Goal: Check status: Check status

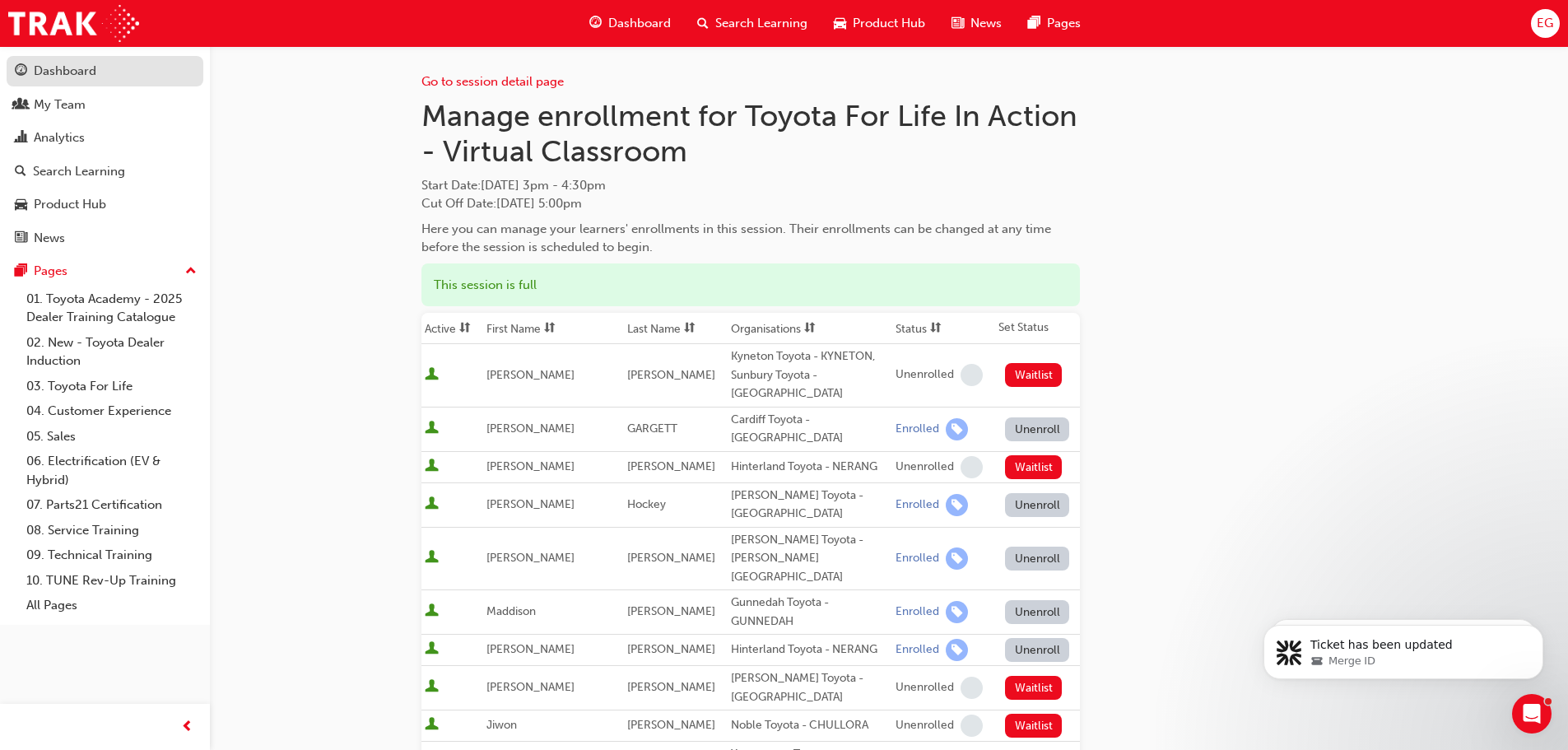
click at [80, 65] on div "Dashboard" at bounding box center [65, 71] width 62 height 19
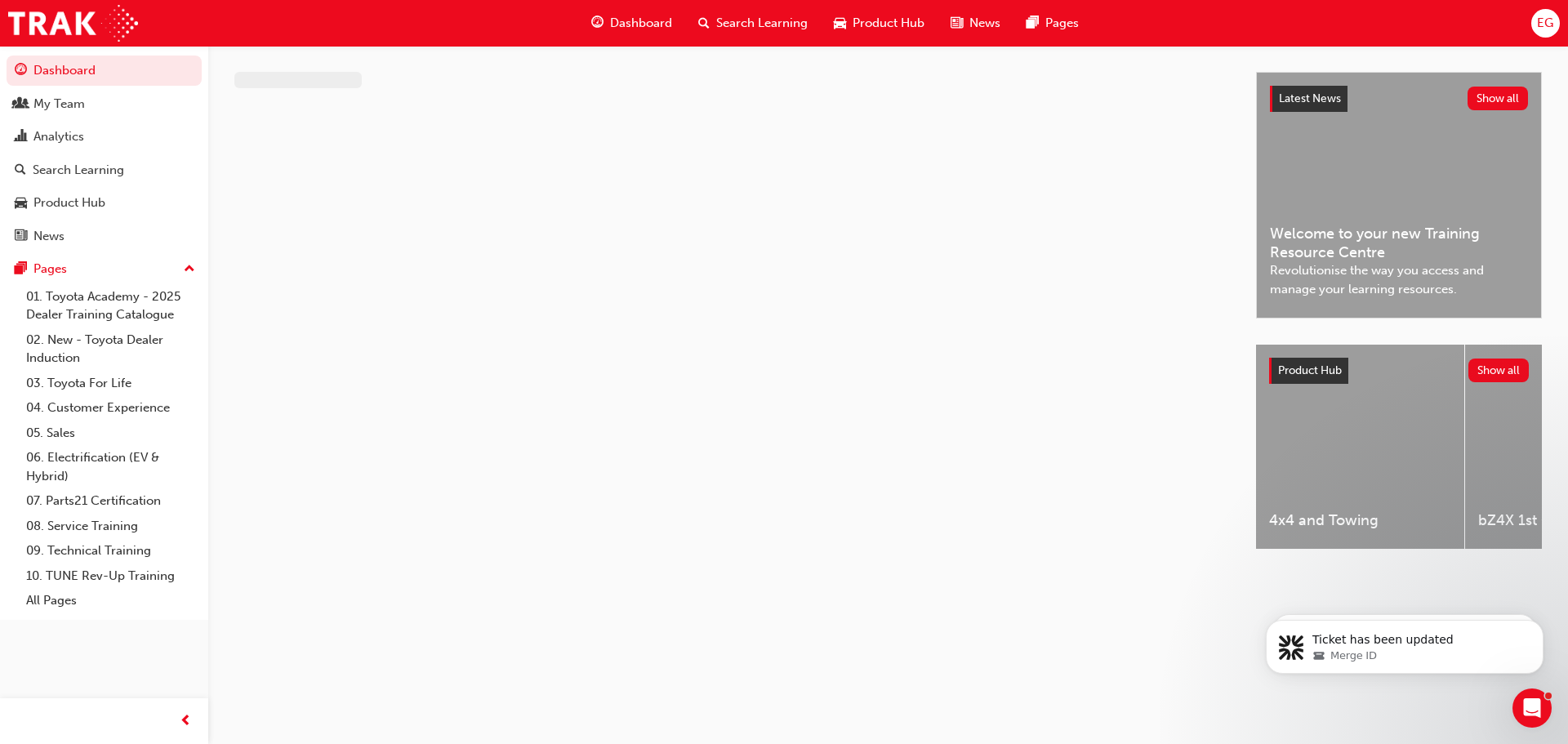
drag, startPoint x: 773, startPoint y: 29, endPoint x: 756, endPoint y: 41, distance: 20.8
click at [773, 28] on span "Search Learning" at bounding box center [762, 23] width 92 height 19
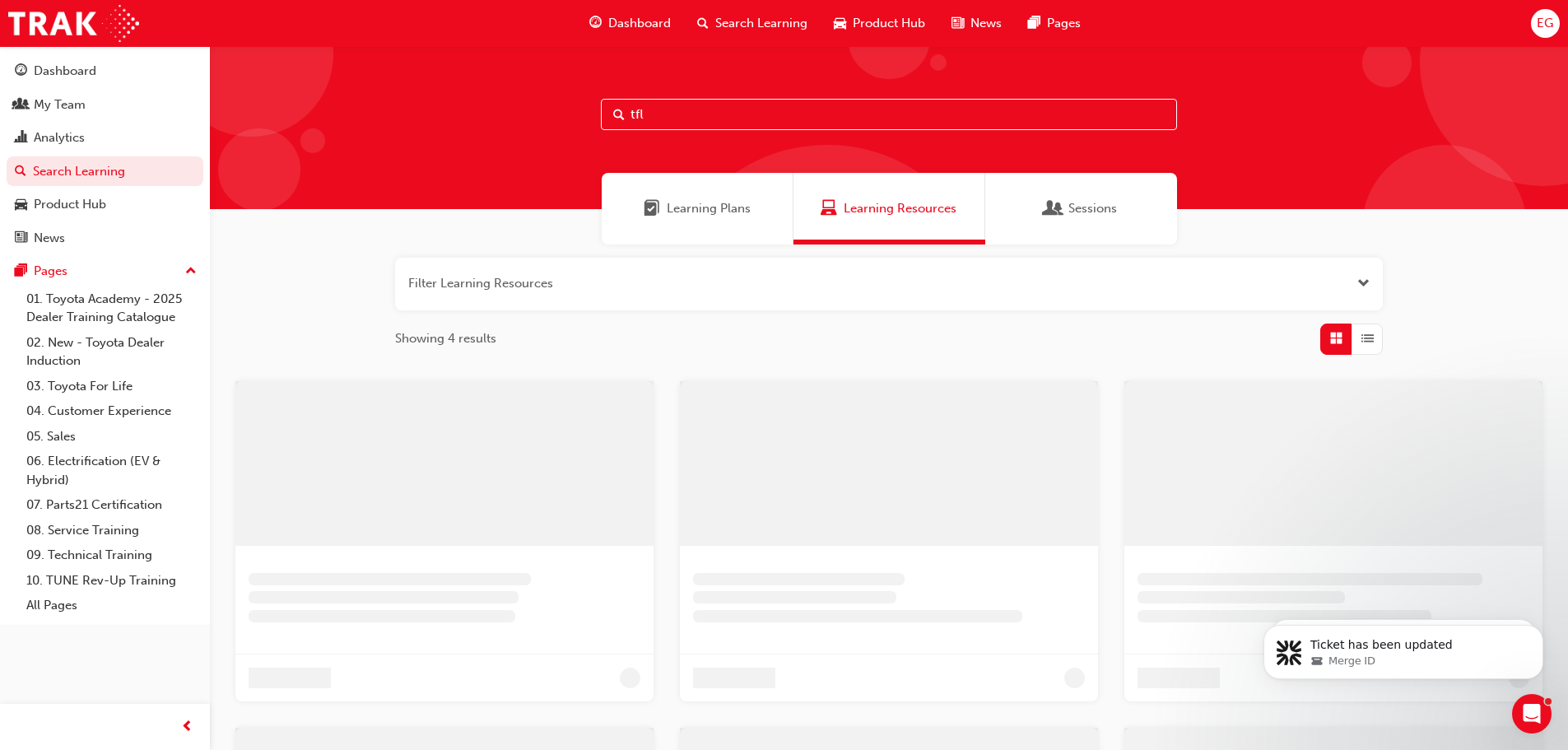
click at [654, 120] on input "tfl" at bounding box center [888, 114] width 576 height 31
click at [106, 110] on div "My Team" at bounding box center [105, 105] width 180 height 20
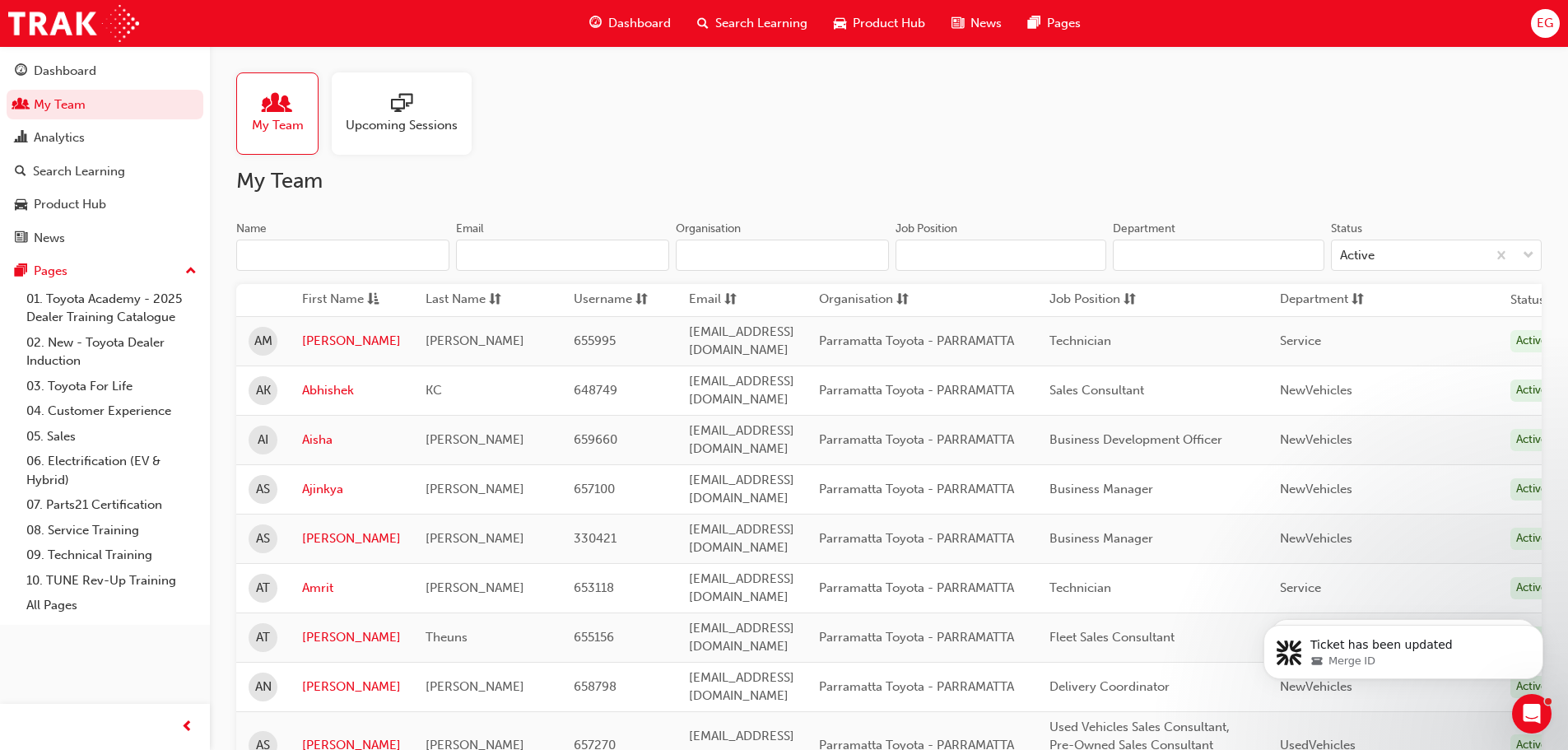
click at [322, 252] on input "Name" at bounding box center [342, 255] width 213 height 31
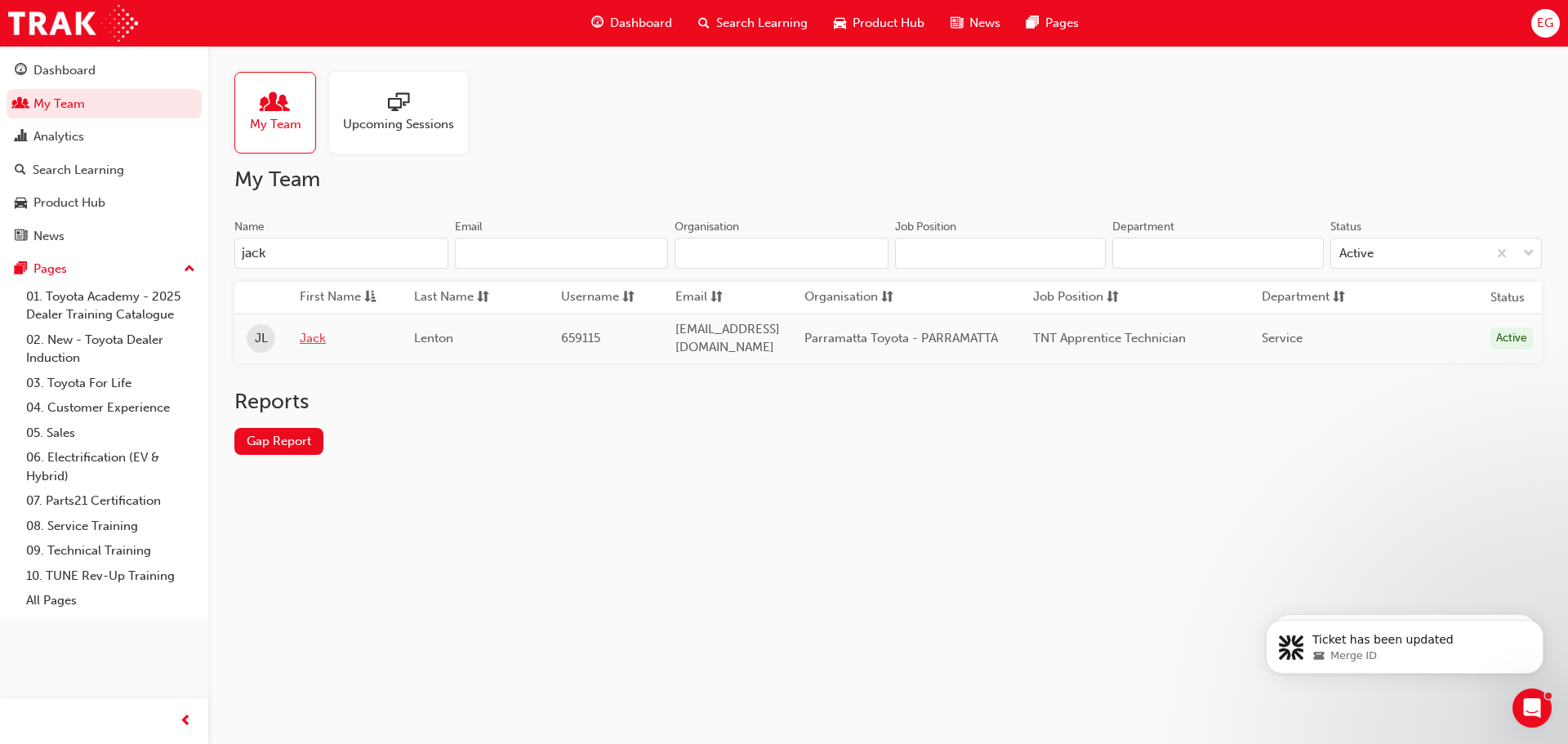
type input "jack"
click at [312, 332] on link "Jack" at bounding box center [345, 338] width 90 height 19
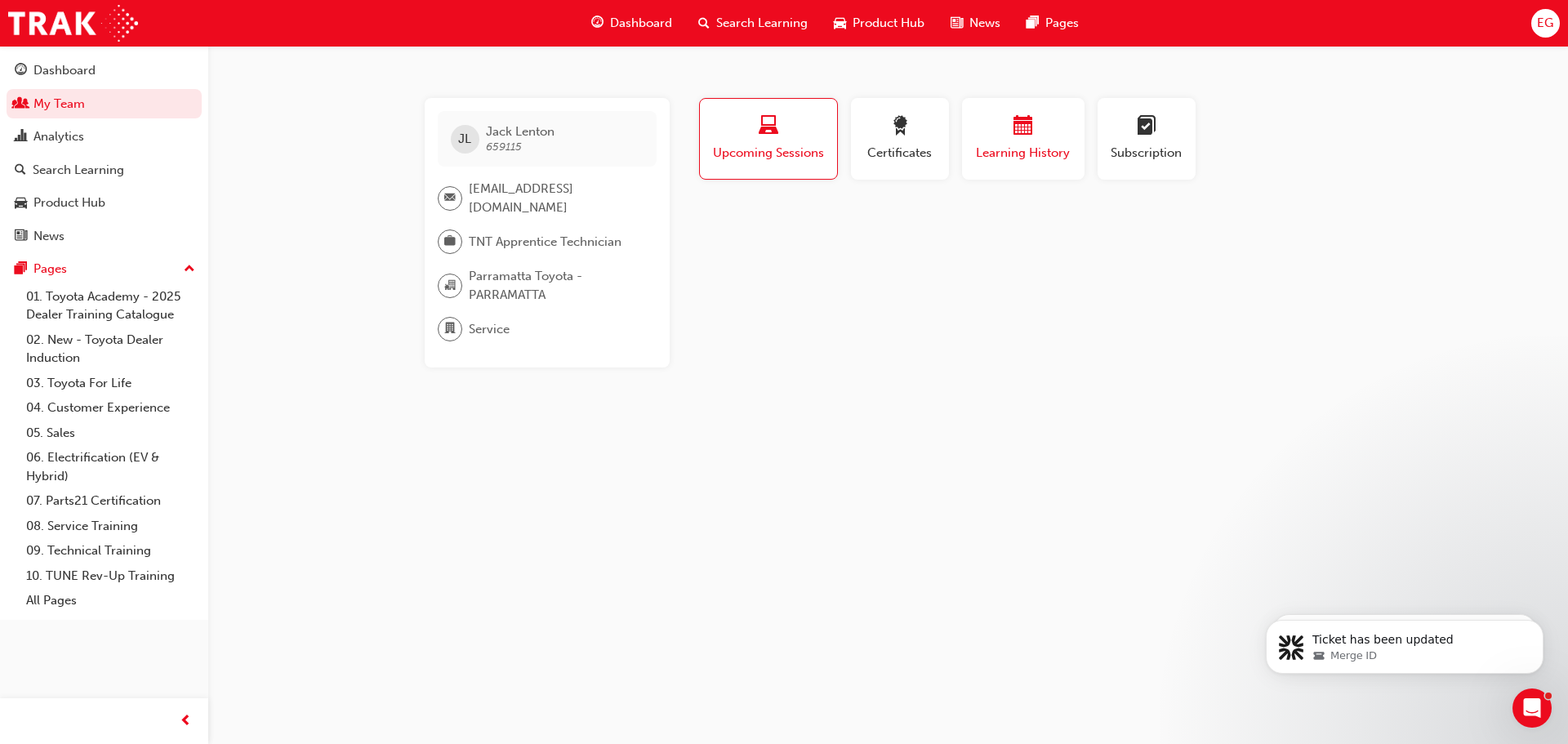
click at [977, 152] on span "Learning History" at bounding box center [1022, 153] width 98 height 19
